Goal: Task Accomplishment & Management: Manage account settings

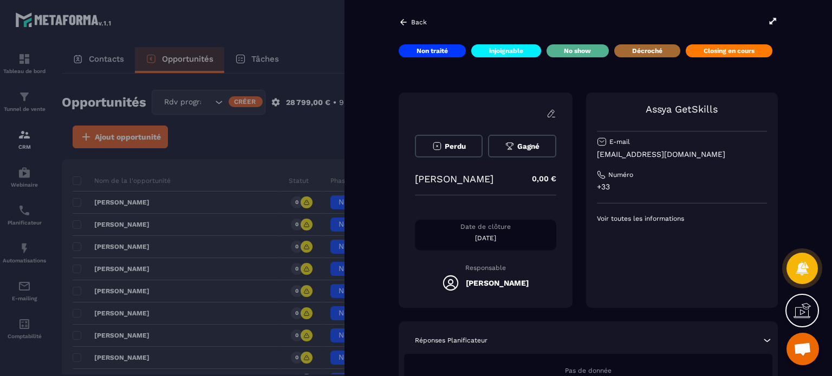
scroll to position [813, 0]
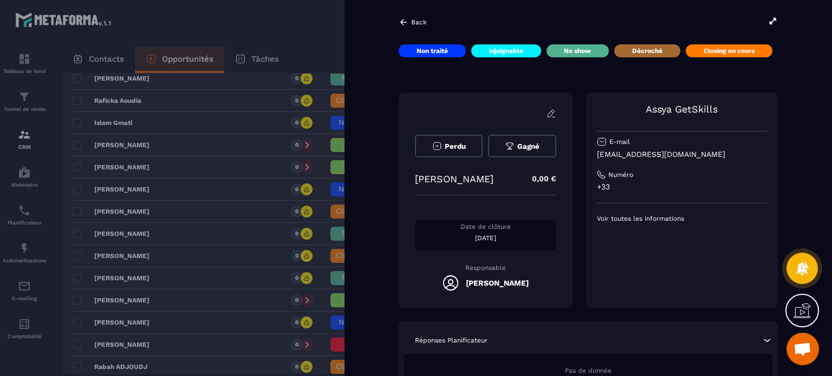
click at [321, 24] on div at bounding box center [416, 188] width 832 height 376
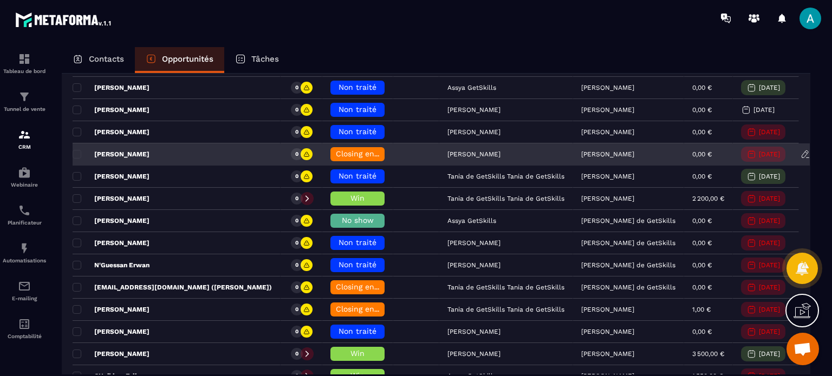
scroll to position [271, 0]
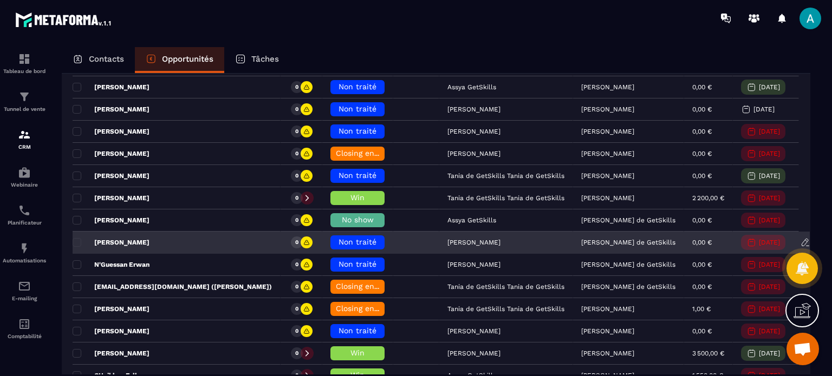
click at [338, 238] on span "Non traité" at bounding box center [357, 242] width 38 height 9
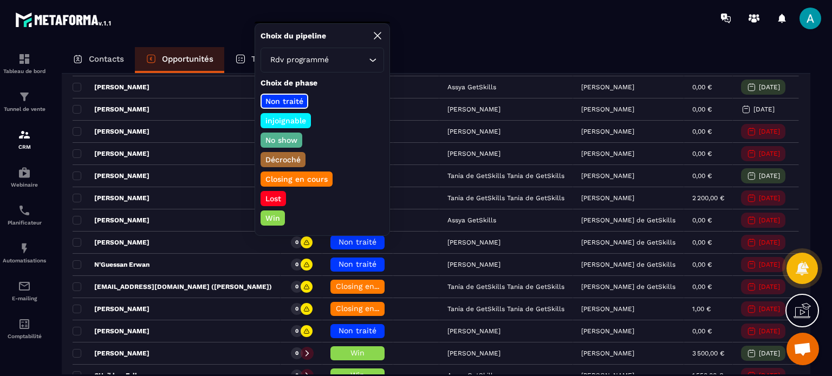
click at [295, 174] on p "Closing en cours" at bounding box center [297, 179] width 66 height 11
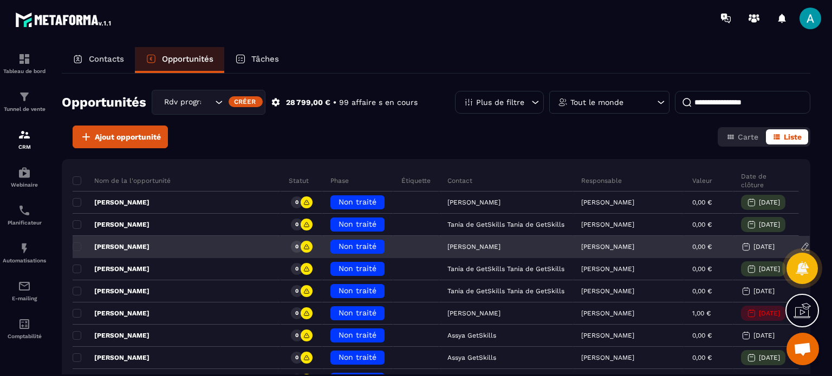
scroll to position [54, 0]
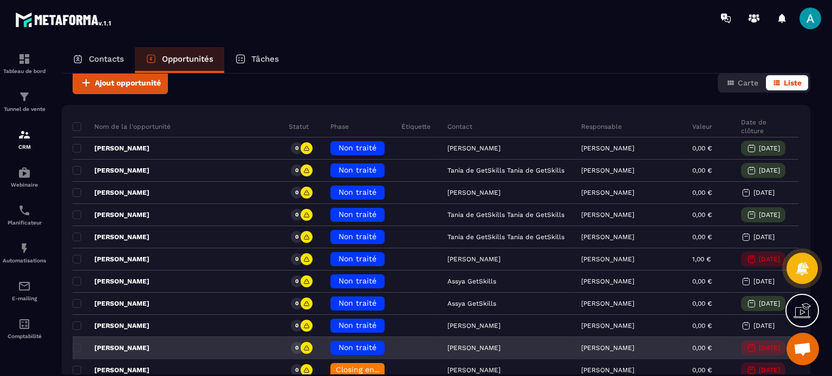
click at [330, 341] on div "Non traité" at bounding box center [357, 348] width 54 height 14
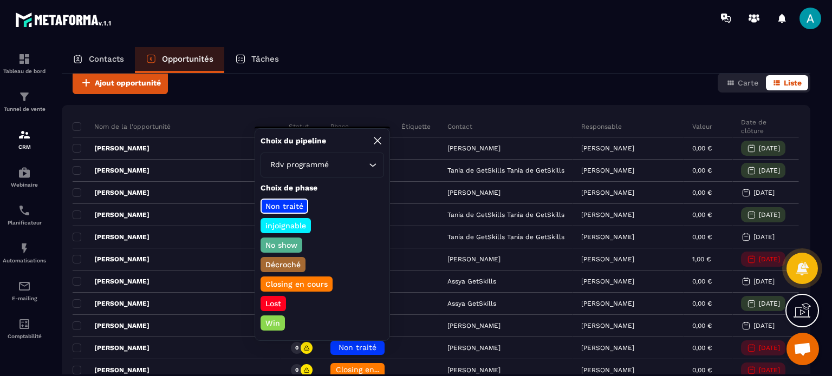
click at [353, 64] on div "Contacts Opportunités Tâches" at bounding box center [436, 60] width 748 height 26
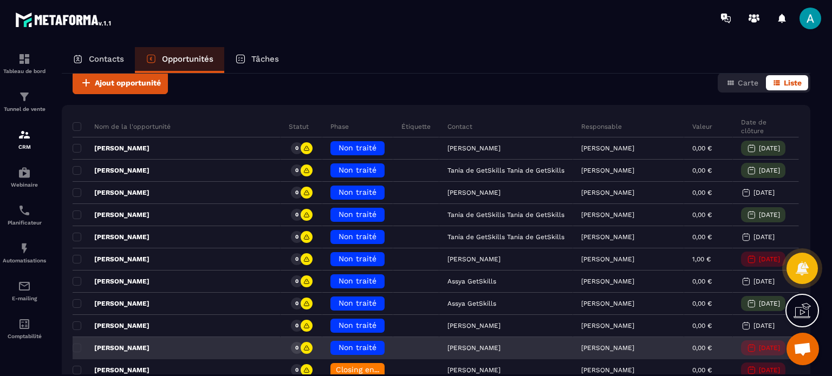
click at [338, 348] on span "Non traité" at bounding box center [357, 347] width 38 height 9
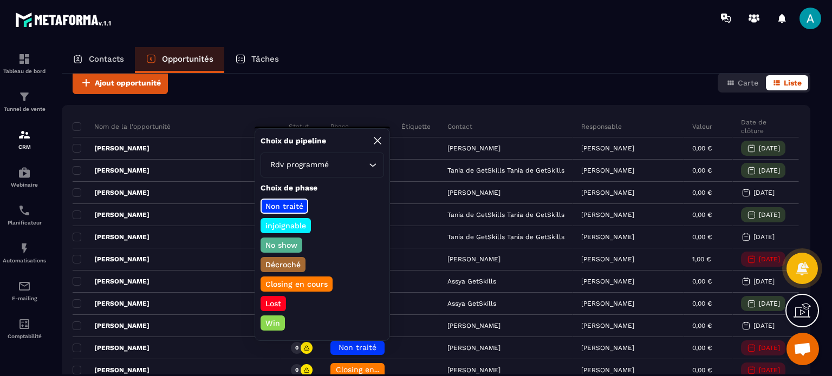
click at [275, 302] on p "Lost" at bounding box center [273, 303] width 19 height 11
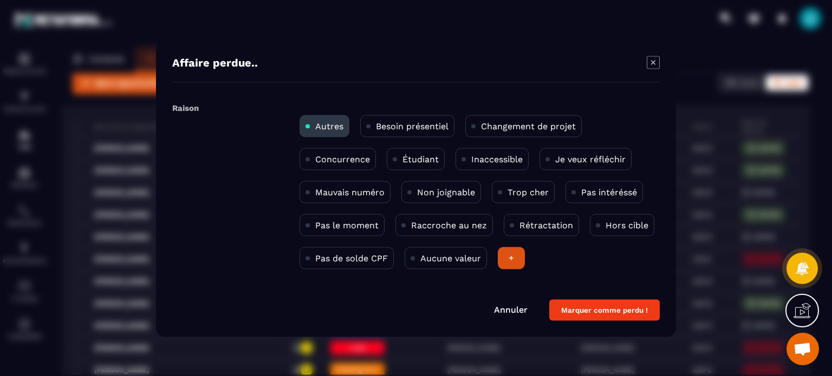
click at [612, 225] on p "Hors cible" at bounding box center [626, 225] width 43 height 10
click at [588, 314] on button "Marquer comme perdu !" at bounding box center [604, 309] width 110 height 21
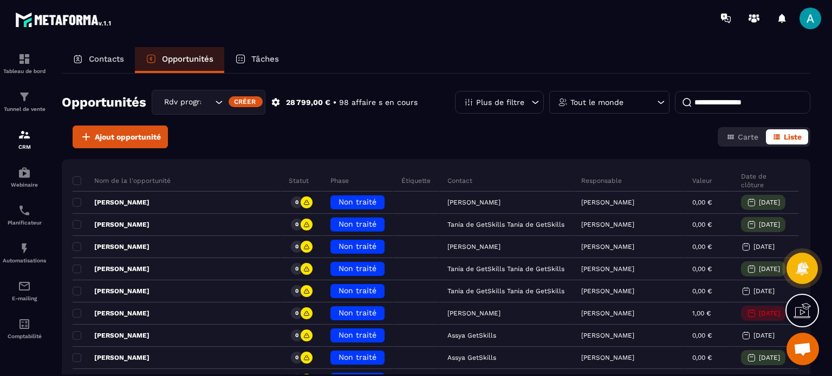
scroll to position [108, 0]
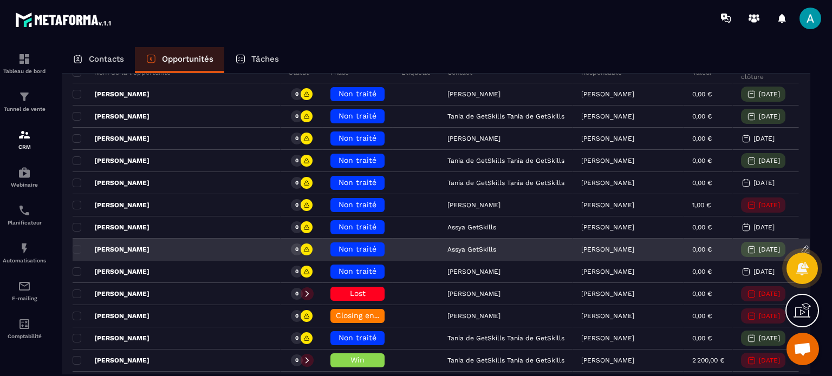
click at [341, 251] on span "Non traité" at bounding box center [357, 249] width 38 height 9
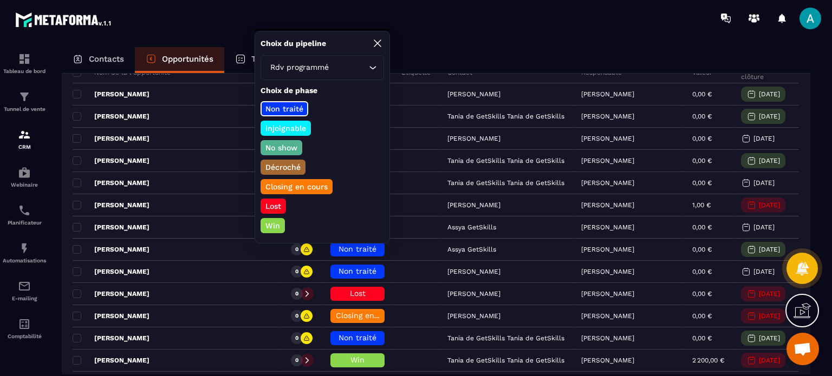
click at [288, 144] on p "No show" at bounding box center [281, 147] width 35 height 11
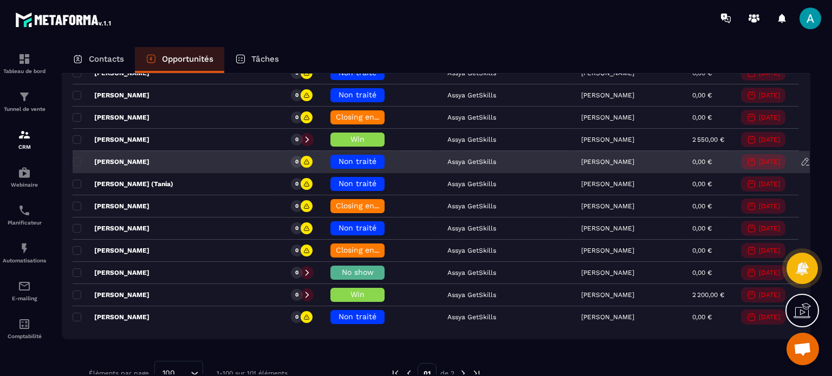
scroll to position [2029, 0]
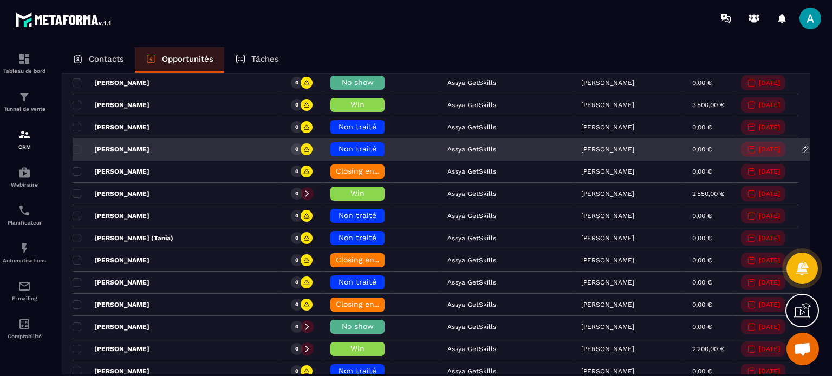
click at [338, 145] on span "Non traité" at bounding box center [357, 149] width 38 height 9
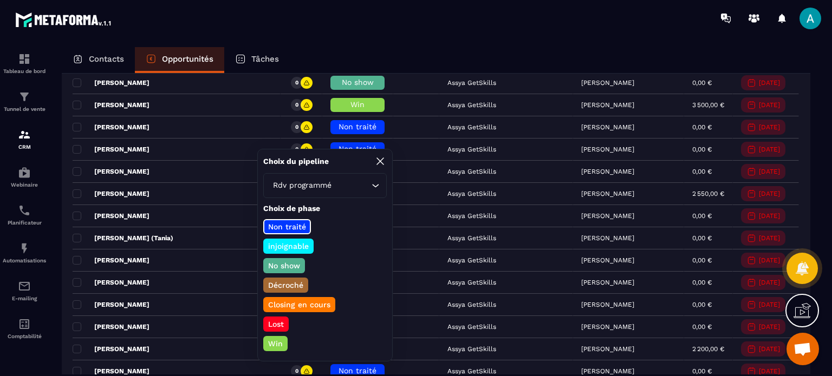
click at [304, 301] on p "Closing en cours" at bounding box center [299, 304] width 66 height 11
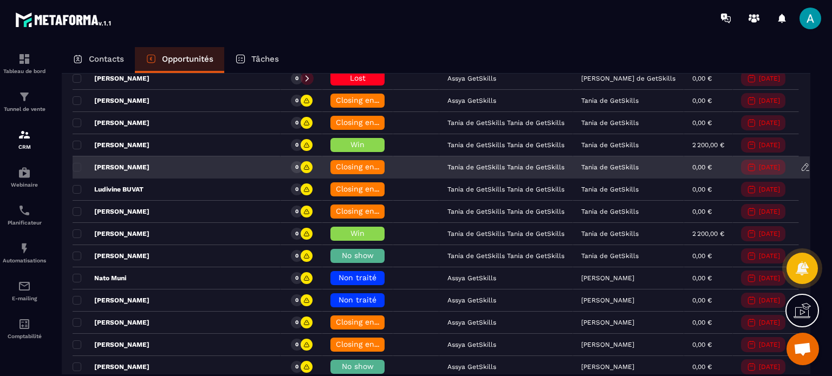
scroll to position [1596, 0]
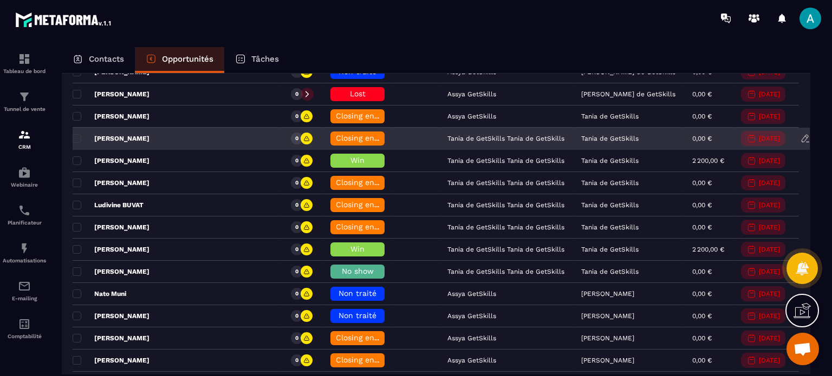
click at [336, 134] on span "Closing en cours" at bounding box center [367, 138] width 62 height 9
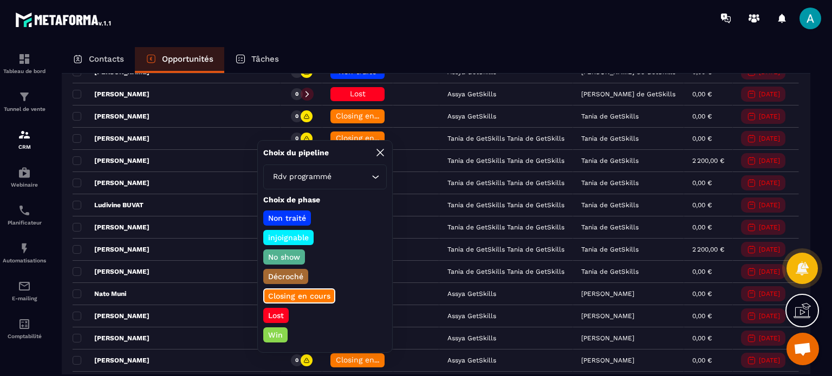
click at [276, 328] on div "Lost" at bounding box center [275, 335] width 24 height 15
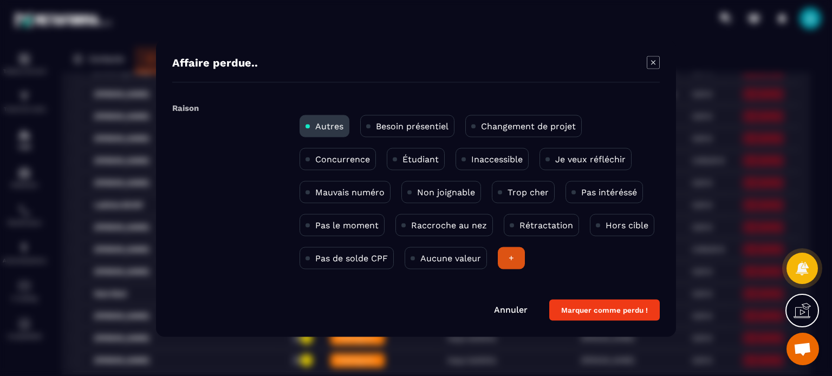
click at [619, 223] on p "Hors cible" at bounding box center [626, 225] width 43 height 10
drag, startPoint x: 598, startPoint y: 311, endPoint x: 607, endPoint y: 305, distance: 10.5
click at [598, 311] on button "Marquer comme perdu !" at bounding box center [604, 309] width 110 height 21
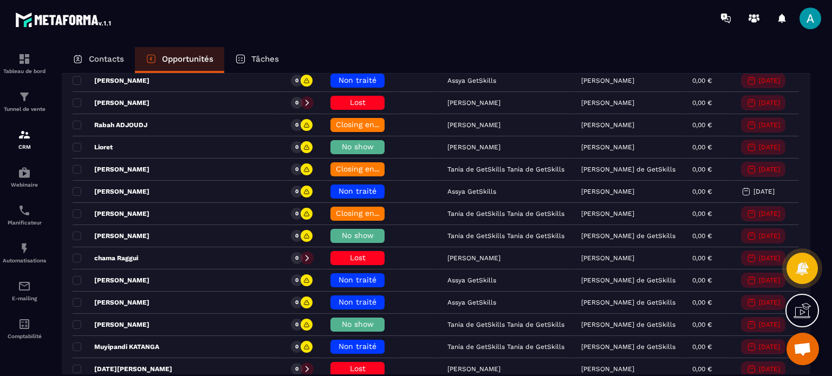
scroll to position [946, 0]
